Goal: Transaction & Acquisition: Purchase product/service

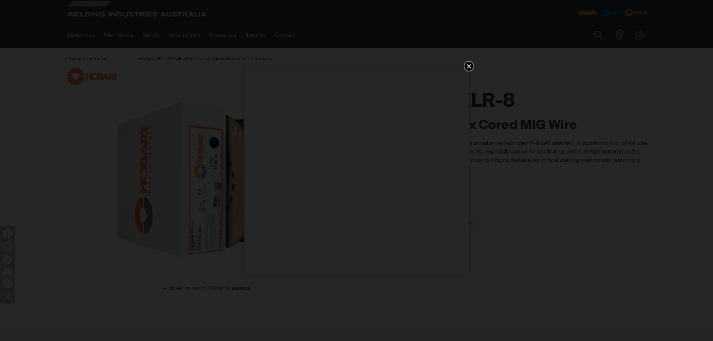
click at [467, 68] on icon "Get 5 WIA Welding Guides Free!" at bounding box center [468, 66] width 9 height 9
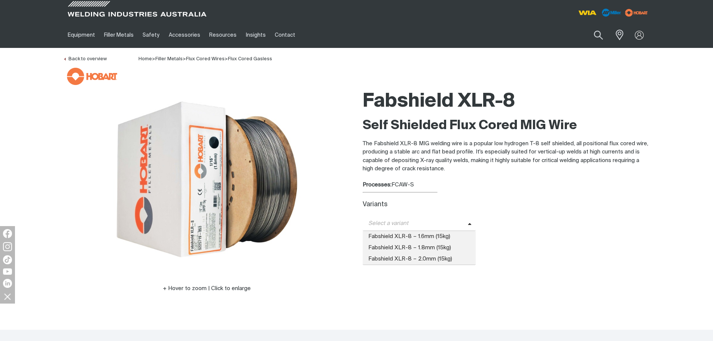
click at [468, 224] on icon at bounding box center [470, 225] width 4 height 6
click at [434, 237] on span "Fabshield XLR-8 – 1.6mm (15kg)" at bounding box center [419, 236] width 113 height 11
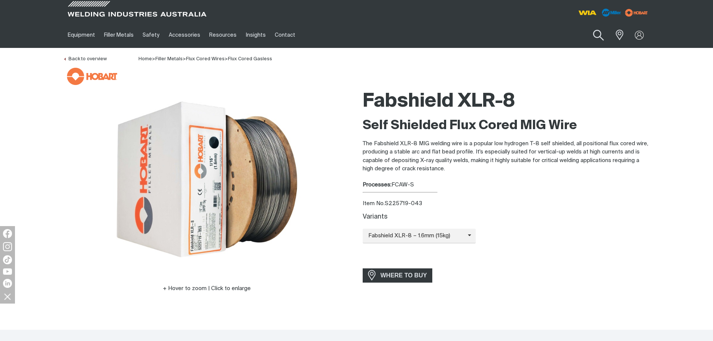
click at [601, 35] on button "Search products" at bounding box center [598, 35] width 30 height 21
click at [528, 36] on input "Search" at bounding box center [552, 35] width 115 height 17
click at [586, 26] on button "Search products" at bounding box center [598, 35] width 25 height 18
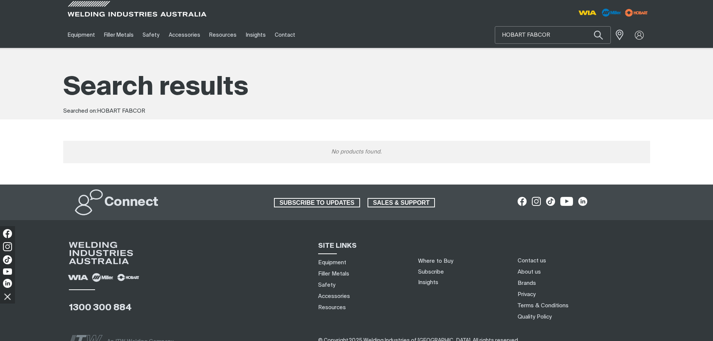
click at [564, 34] on input "HOBART FABCOR" at bounding box center [552, 35] width 115 height 17
type input "H"
type input "86R"
click at [586, 26] on button "Search products" at bounding box center [598, 35] width 25 height 18
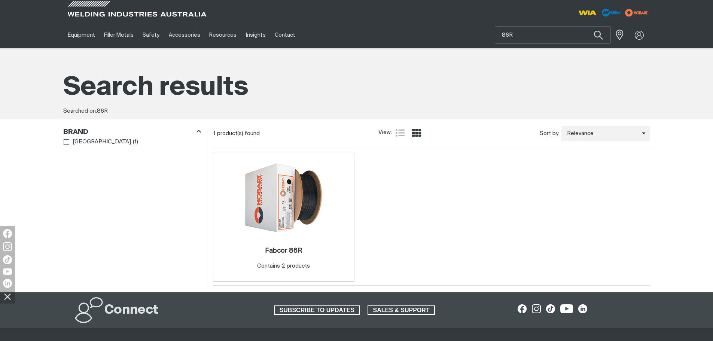
click at [306, 212] on img at bounding box center [284, 198] width 80 height 80
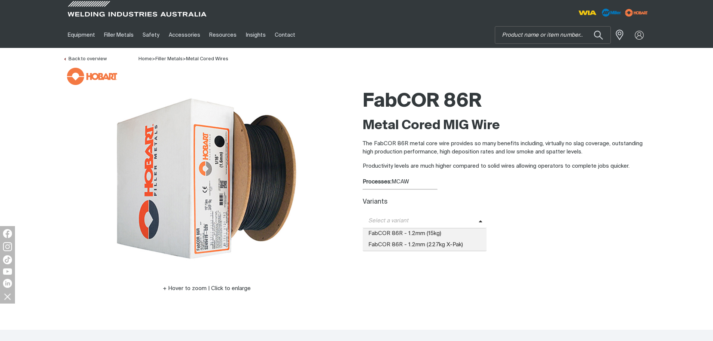
click at [479, 221] on icon at bounding box center [480, 221] width 3 height 2
click at [427, 235] on span "FabCOR 86R - 1.2mm (15kg)" at bounding box center [425, 233] width 124 height 11
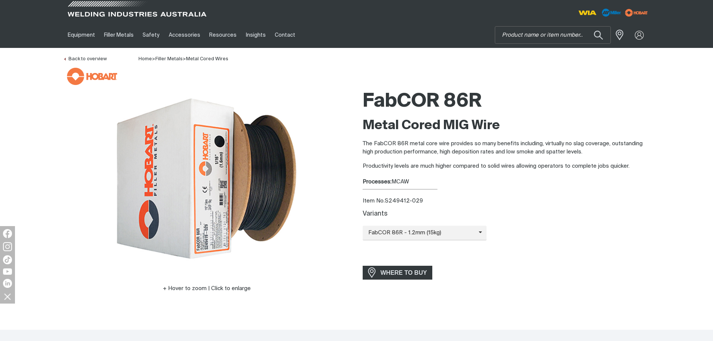
click at [126, 13] on span at bounding box center [137, 11] width 142 height 22
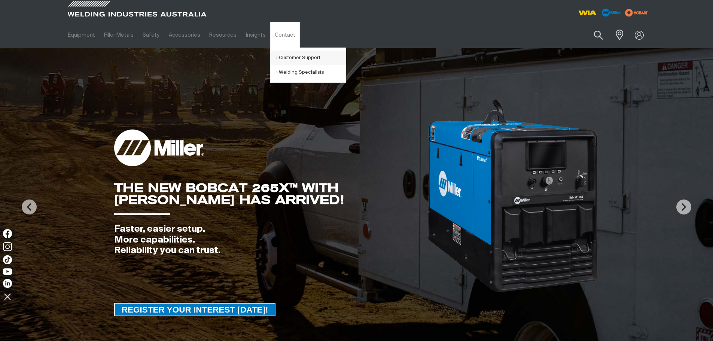
click at [286, 55] on link "Customer Support" at bounding box center [311, 58] width 70 height 15
